Goal: Task Accomplishment & Management: Complete application form

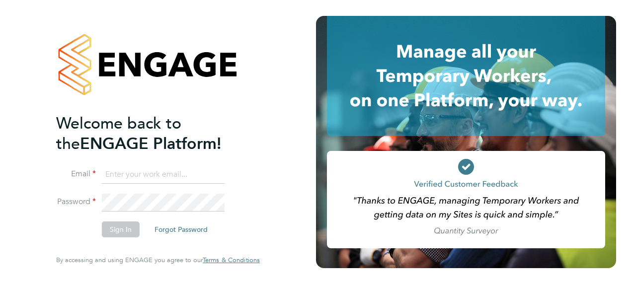
click at [144, 178] on input at bounding box center [163, 175] width 123 height 18
type input "sheree.wilson@search.co.uk"
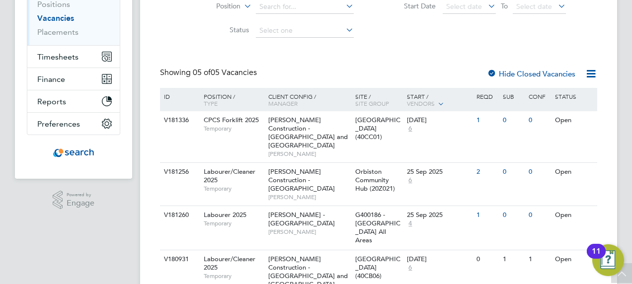
scroll to position [199, 0]
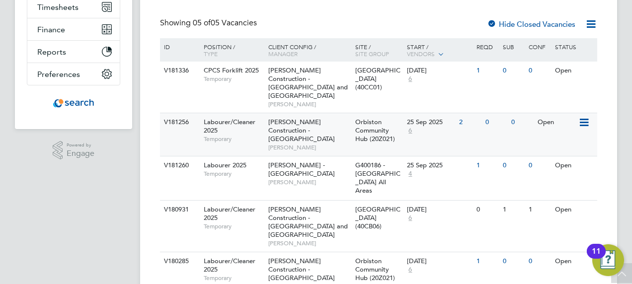
click at [327, 125] on div "Morgan Sindall Construction - Scotland Stephen Wallace" at bounding box center [309, 134] width 87 height 43
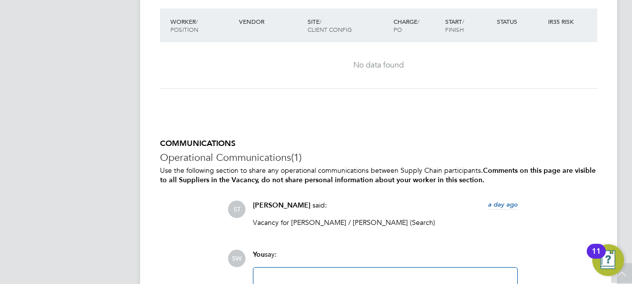
scroll to position [696, 0]
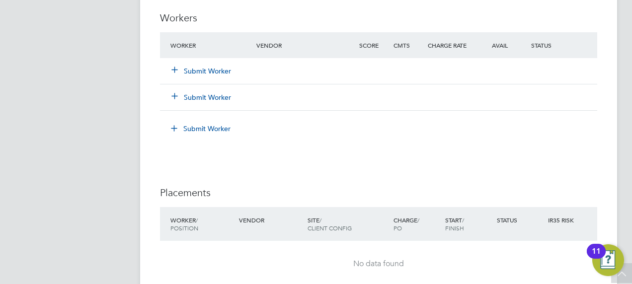
click at [192, 72] on button "Submit Worker" at bounding box center [202, 71] width 60 height 10
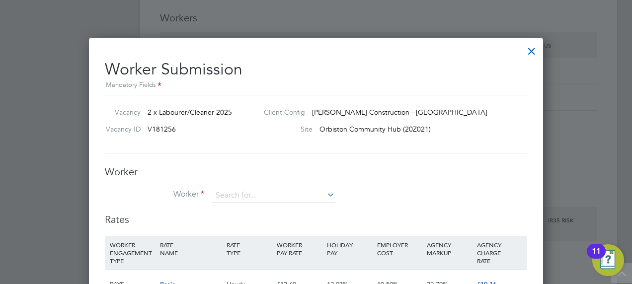
scroll to position [29, 67]
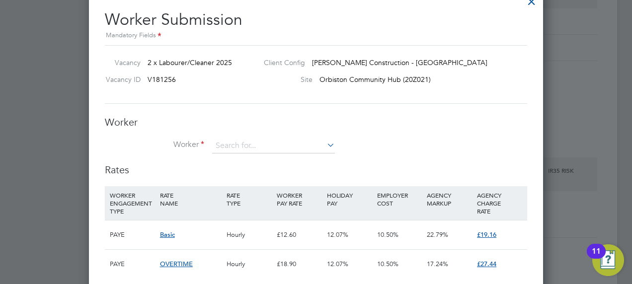
click at [325, 143] on icon at bounding box center [325, 145] width 0 height 14
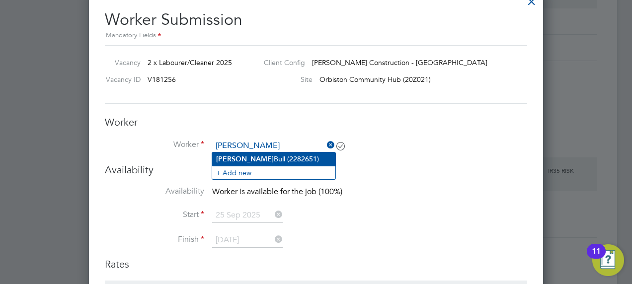
type input "Logan Bull (2282651)"
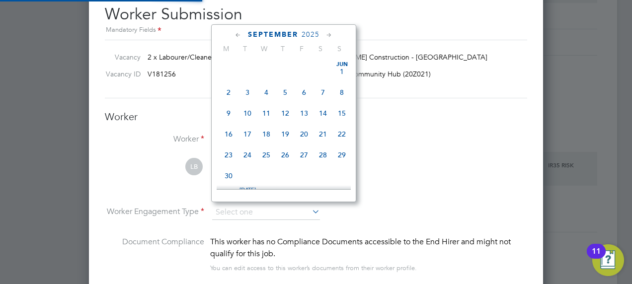
scroll to position [875, 454]
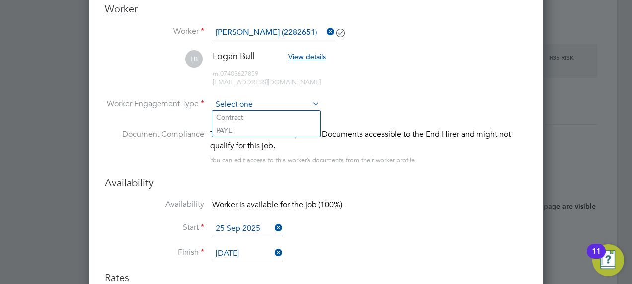
click at [261, 104] on input at bounding box center [266, 104] width 108 height 15
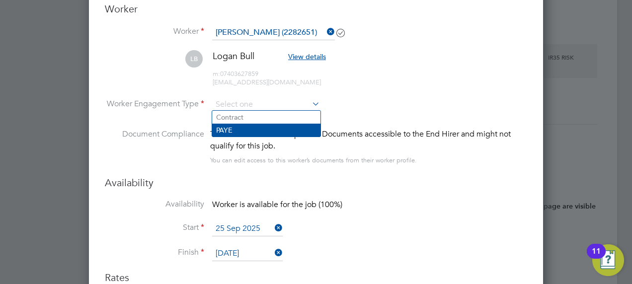
click at [235, 126] on li "PAYE" at bounding box center [266, 130] width 108 height 13
type input "PAYE"
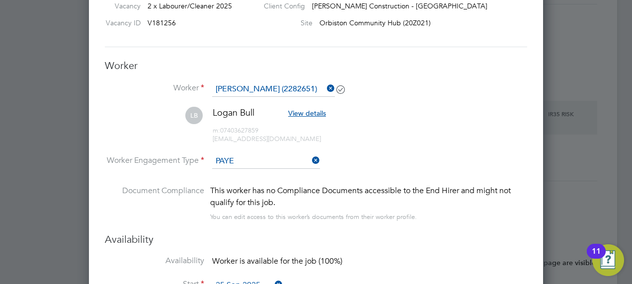
click at [308, 112] on span "View details" at bounding box center [307, 113] width 38 height 9
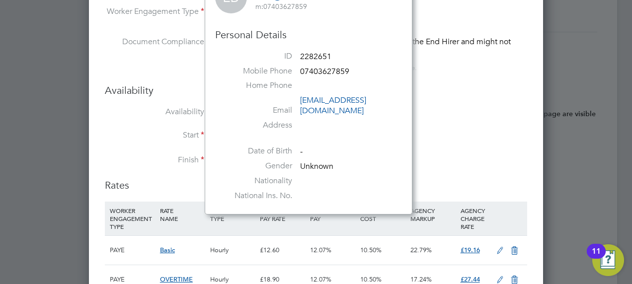
click at [500, 103] on div "Availability Availability Worker is available for the job (100%) Start 25 Sep 2…" at bounding box center [316, 131] width 422 height 95
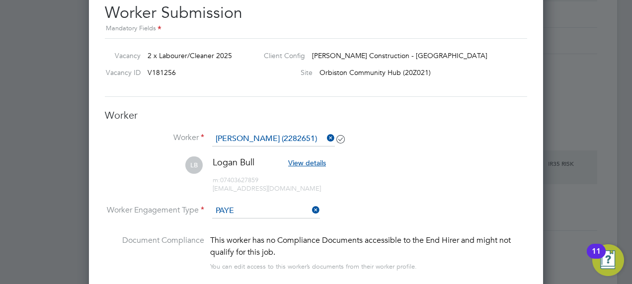
scroll to position [504, 0]
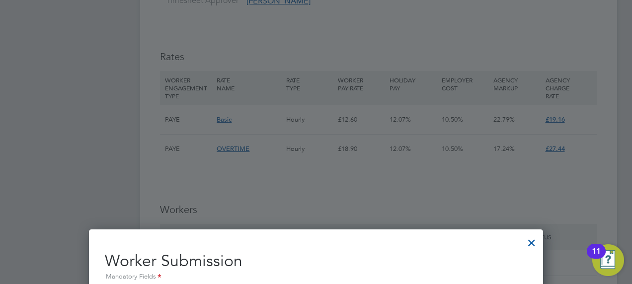
click at [531, 242] on div at bounding box center [532, 241] width 18 height 18
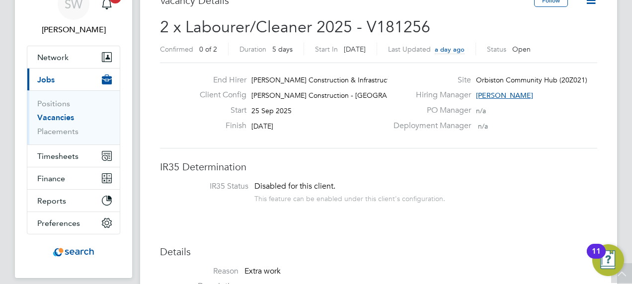
scroll to position [0, 0]
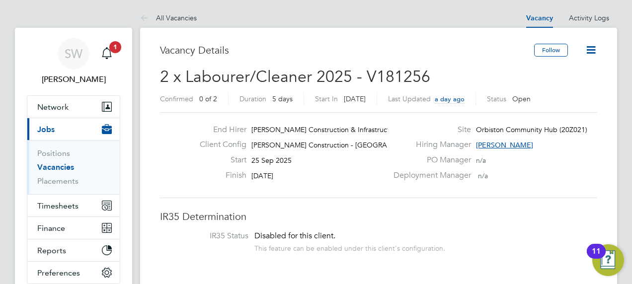
drag, startPoint x: 590, startPoint y: 53, endPoint x: 592, endPoint y: 48, distance: 5.2
click at [592, 48] on icon at bounding box center [591, 50] width 12 height 12
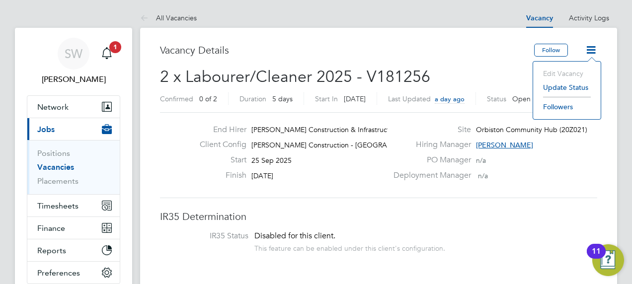
click at [389, 45] on h3 "Vacancy Details" at bounding box center [347, 50] width 374 height 13
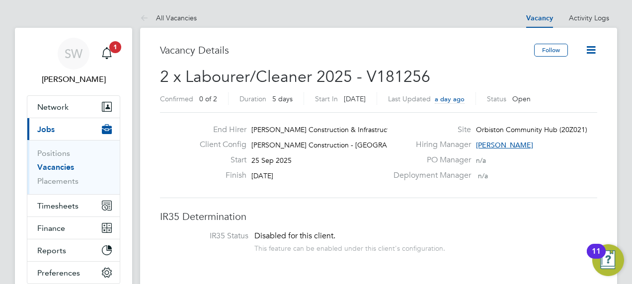
scroll to position [50, 0]
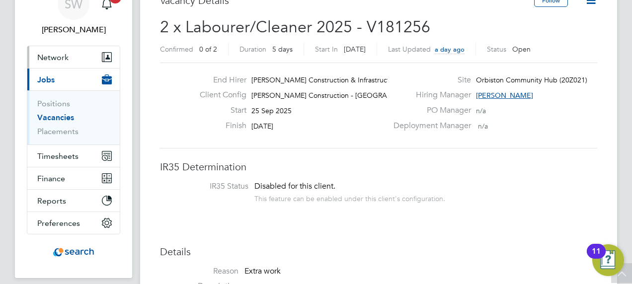
click at [102, 55] on icon "Main navigation" at bounding box center [107, 57] width 10 height 10
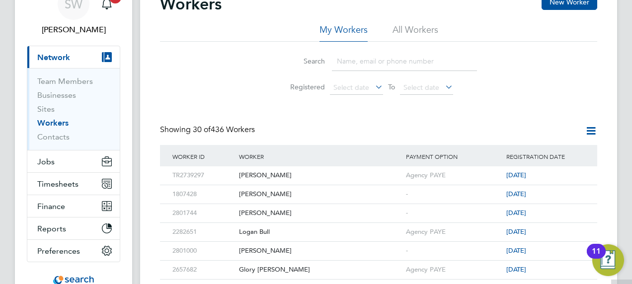
scroll to position [99, 0]
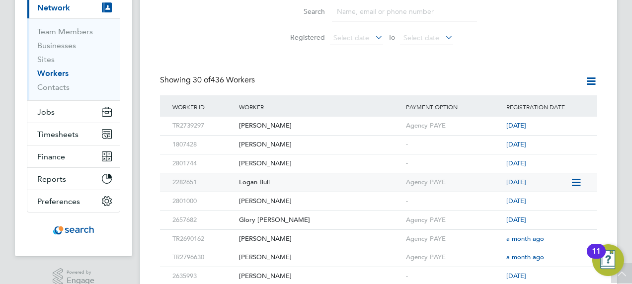
click at [320, 178] on div "Logan Bull" at bounding box center [320, 182] width 167 height 18
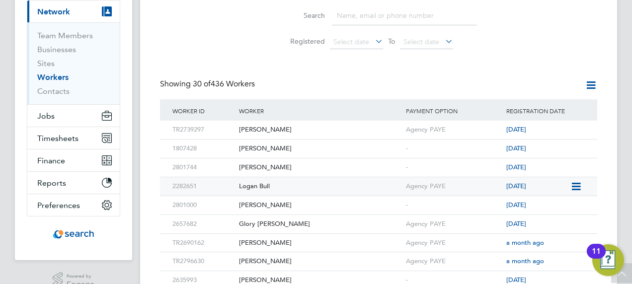
click at [303, 183] on div "Logan Bull" at bounding box center [320, 186] width 167 height 18
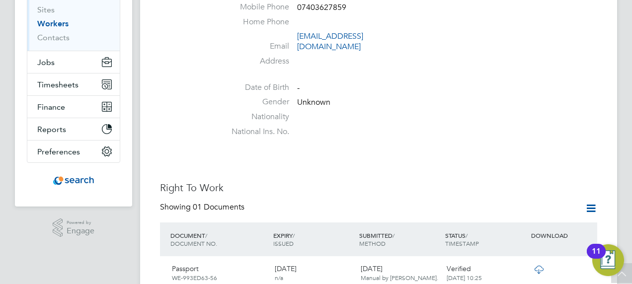
scroll to position [199, 0]
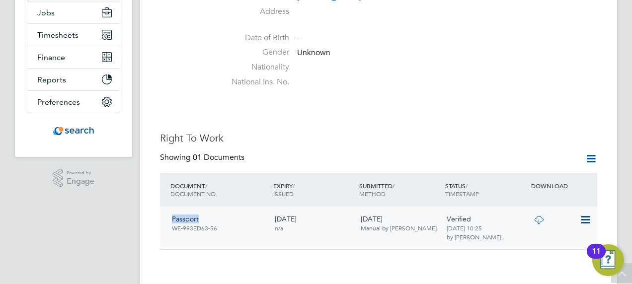
drag, startPoint x: 173, startPoint y: 207, endPoint x: 207, endPoint y: 207, distance: 33.8
click at [207, 211] on div "Passport WE-993ED63-56" at bounding box center [219, 224] width 103 height 26
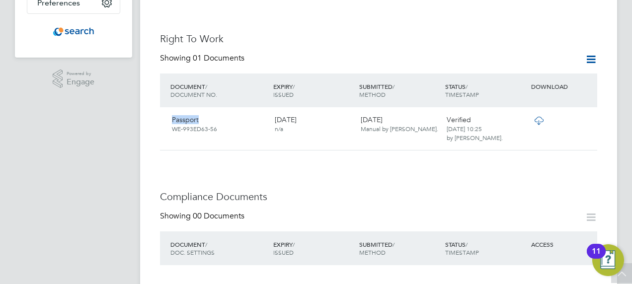
scroll to position [348, 0]
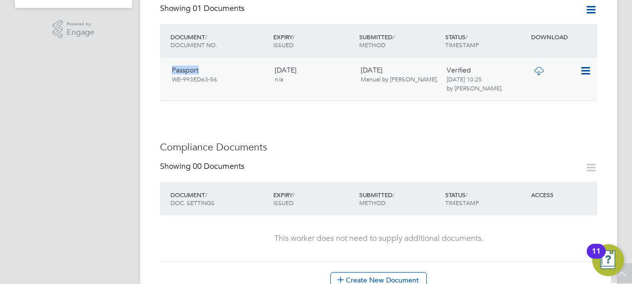
drag, startPoint x: 306, startPoint y: 60, endPoint x: 313, endPoint y: 60, distance: 7.0
click at [313, 62] on div "[DATE] n/a" at bounding box center [314, 75] width 86 height 26
drag, startPoint x: 313, startPoint y: 60, endPoint x: 320, endPoint y: 113, distance: 53.1
click at [320, 113] on div "Worker Details Unfollow [PERSON_NAME] Bull m: 07403627859 Personal Details ID 2…" at bounding box center [378, 260] width 437 height 1129
drag, startPoint x: 586, startPoint y: 61, endPoint x: 582, endPoint y: 65, distance: 5.3
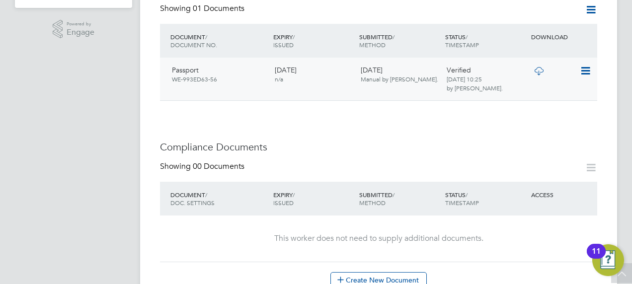
click at [585, 65] on icon at bounding box center [585, 71] width 10 height 12
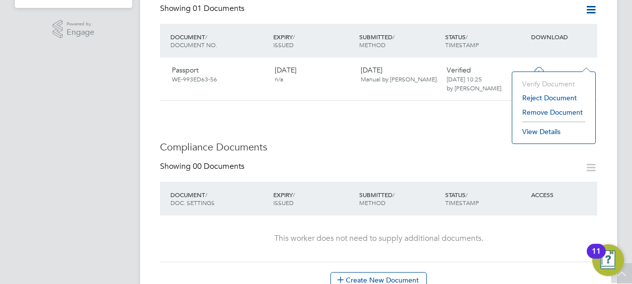
click at [549, 134] on li "View Details" at bounding box center [553, 132] width 73 height 14
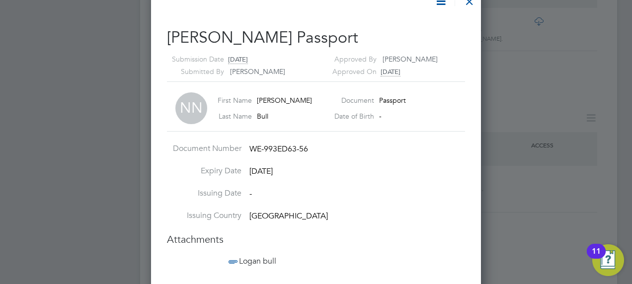
scroll to position [447, 0]
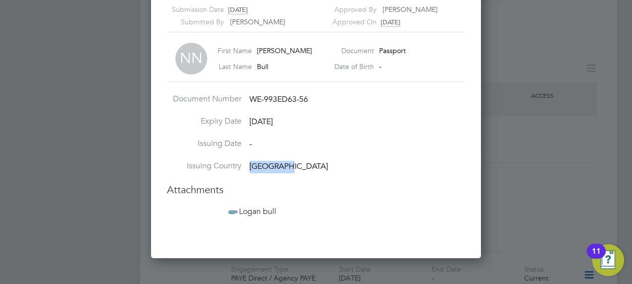
drag, startPoint x: 250, startPoint y: 165, endPoint x: 286, endPoint y: 161, distance: 35.5
click at [286, 161] on li "Issuing Country [GEOGRAPHIC_DATA]" at bounding box center [316, 172] width 298 height 22
click at [315, 150] on li "Issuing Date -" at bounding box center [316, 150] width 298 height 22
click at [241, 208] on span "Logan bull" at bounding box center [252, 212] width 50 height 10
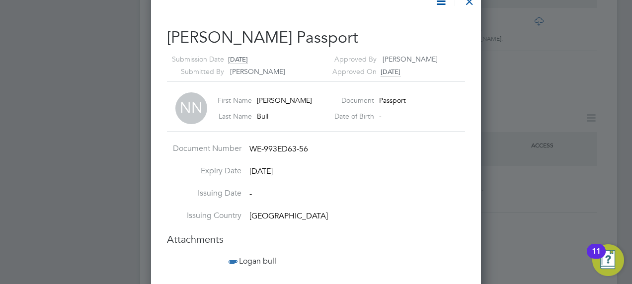
scroll to position [348, 0]
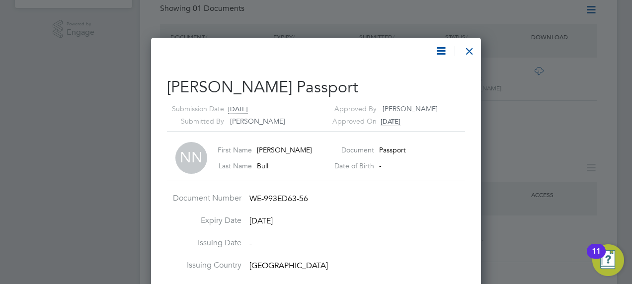
click at [437, 45] on icon at bounding box center [441, 51] width 12 height 12
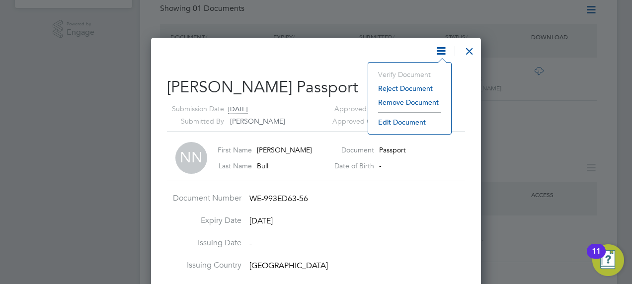
click at [437, 45] on icon at bounding box center [441, 51] width 12 height 12
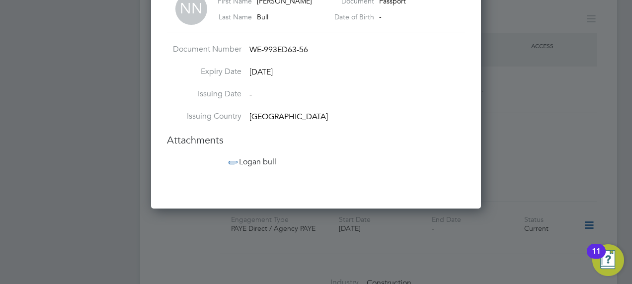
scroll to position [398, 0]
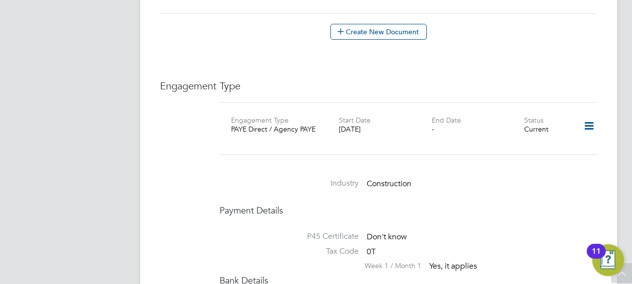
scroll to position [497, 0]
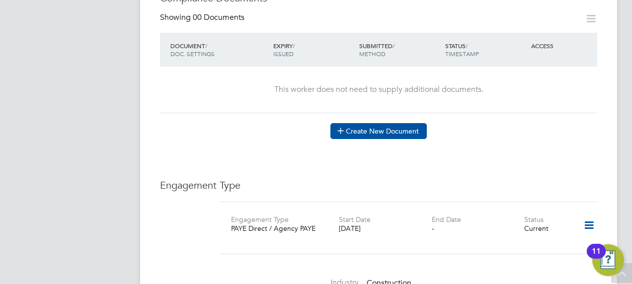
click at [370, 123] on button "Create New Document" at bounding box center [378, 131] width 96 height 16
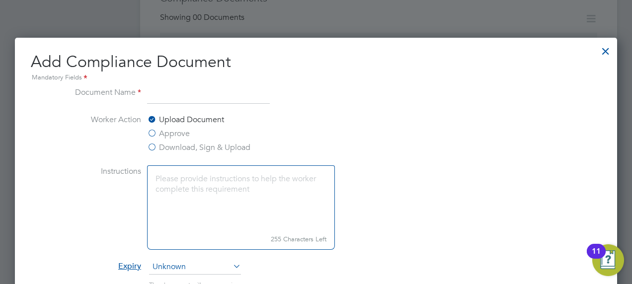
scroll to position [547, 0]
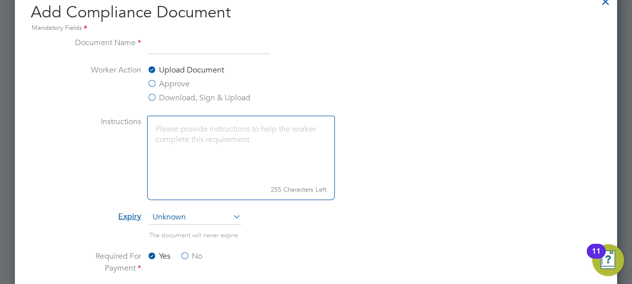
click at [155, 42] on input at bounding box center [208, 46] width 123 height 18
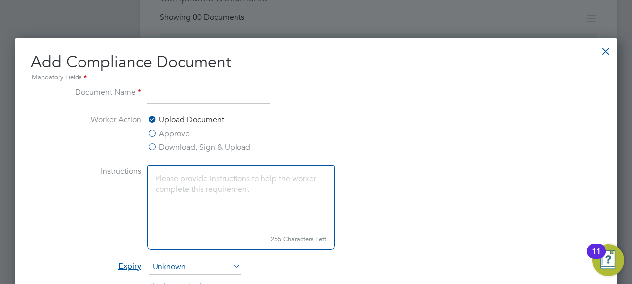
click at [606, 52] on div at bounding box center [606, 49] width 18 height 18
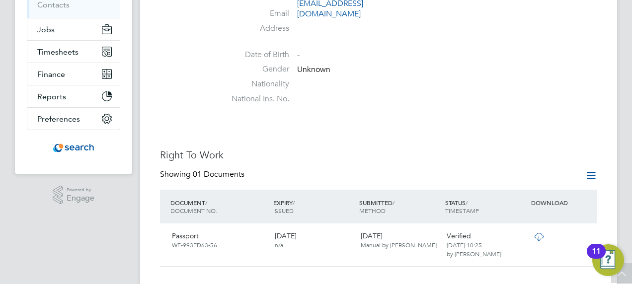
scroll to position [33, 0]
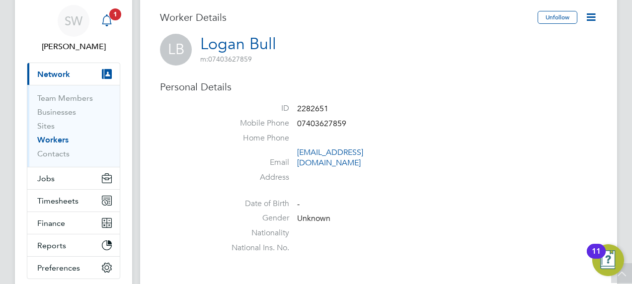
click at [112, 21] on icon "Main navigation" at bounding box center [107, 20] width 12 height 12
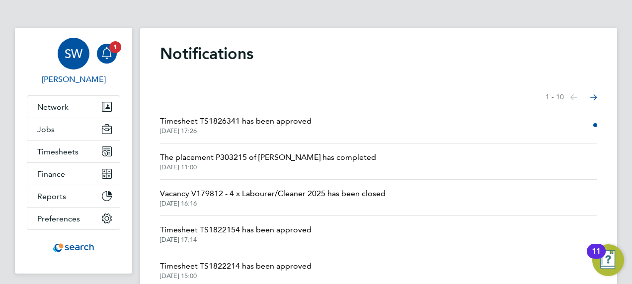
click at [78, 60] on span "SW" at bounding box center [74, 53] width 18 height 13
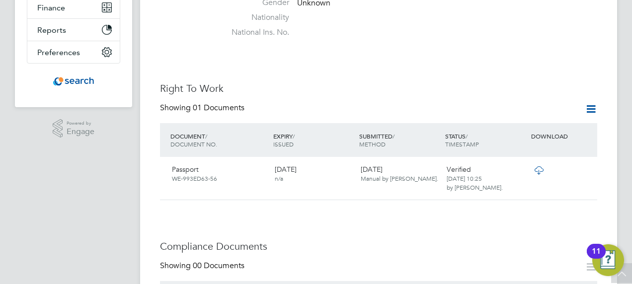
scroll to position [298, 0]
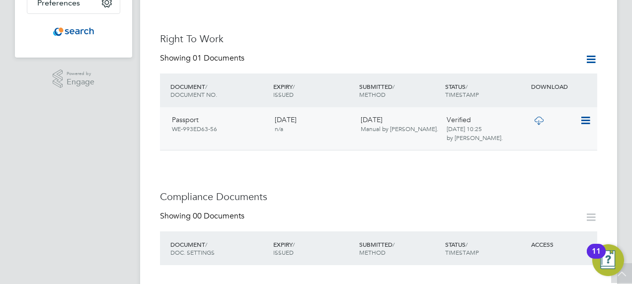
click at [385, 125] on span "Manual by [PERSON_NAME]." at bounding box center [400, 129] width 78 height 8
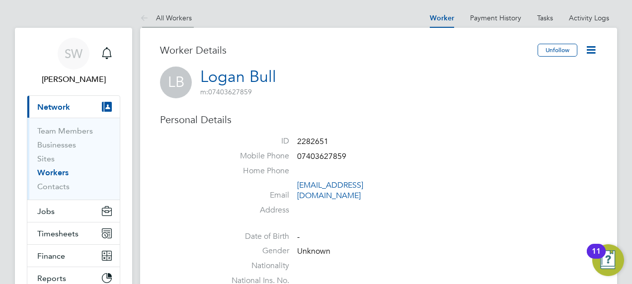
click at [174, 17] on link "All Workers" at bounding box center [166, 17] width 52 height 9
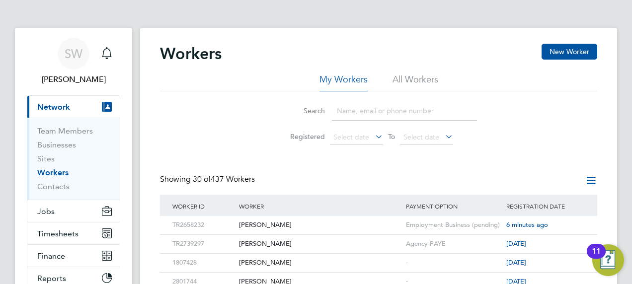
click at [359, 110] on input at bounding box center [404, 110] width 145 height 19
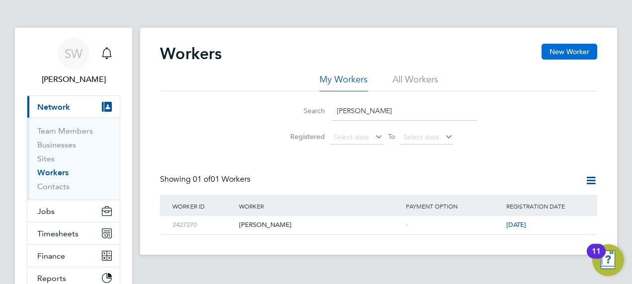
type input "[PERSON_NAME]"
click at [583, 55] on button "New Worker" at bounding box center [570, 52] width 56 height 16
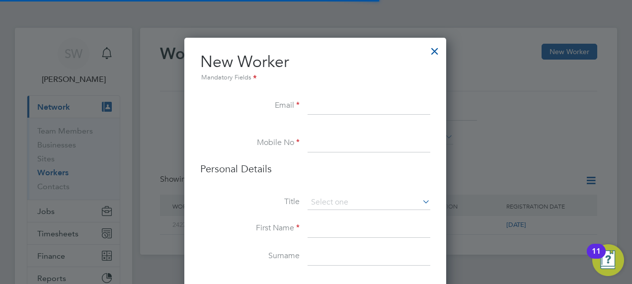
scroll to position [836, 263]
paste input "[EMAIL_ADDRESS][DOMAIN_NAME]"
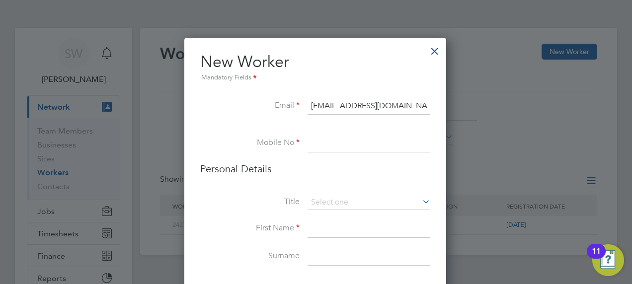
type input "[EMAIL_ADDRESS][DOMAIN_NAME]"
paste input "07593274904"
type input "07593274904"
click at [327, 226] on input at bounding box center [369, 229] width 123 height 18
type input "Jay"
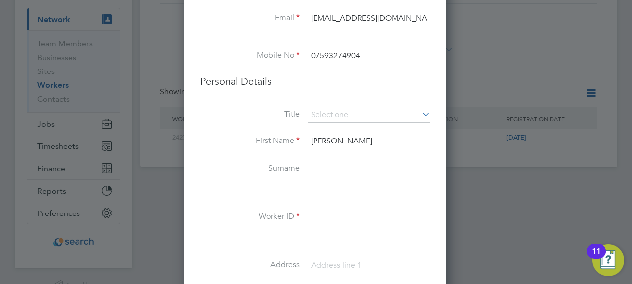
scroll to position [153, 0]
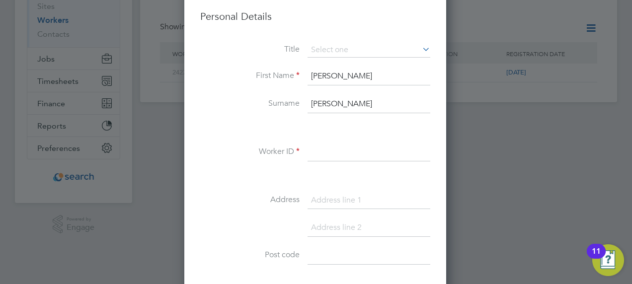
type input "Jackson"
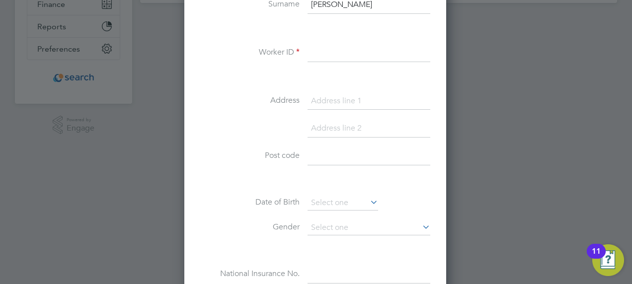
scroll to position [202, 0]
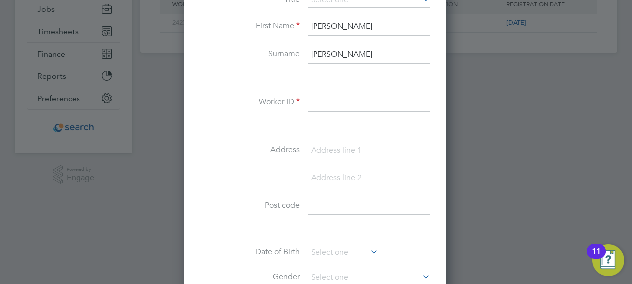
drag, startPoint x: 265, startPoint y: 99, endPoint x: 294, endPoint y: 99, distance: 28.8
click at [294, 99] on label "Worker ID" at bounding box center [249, 102] width 99 height 10
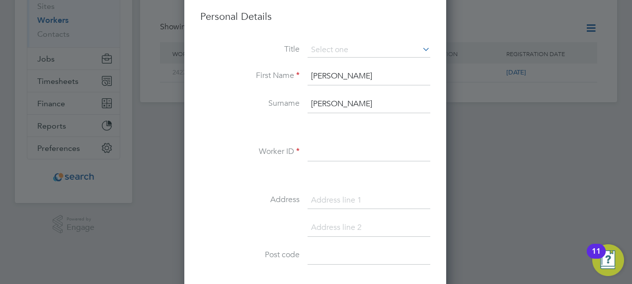
click at [327, 146] on input at bounding box center [369, 153] width 123 height 18
paste input "07593274904"
type input "07593274904"
click at [349, 148] on input at bounding box center [369, 153] width 123 height 18
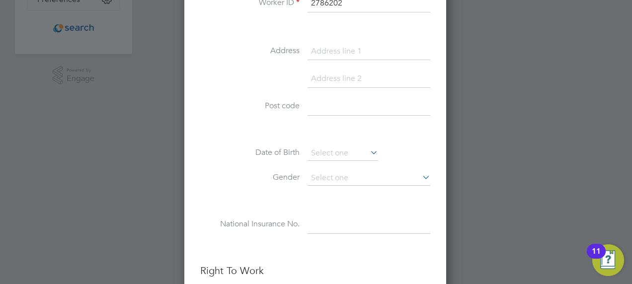
scroll to position [351, 0]
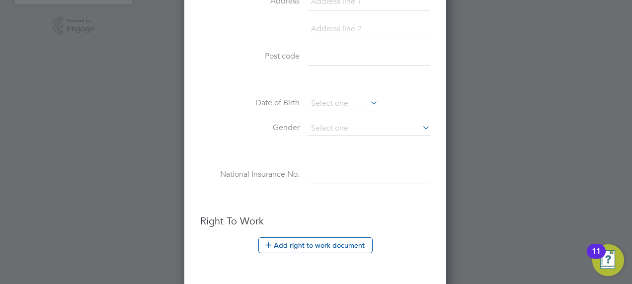
type input "2786202"
click at [374, 170] on input at bounding box center [369, 175] width 123 height 18
paste input "PK448366C"
type input "PK 44 83 66 C"
